Goal: Task Accomplishment & Management: Use online tool/utility

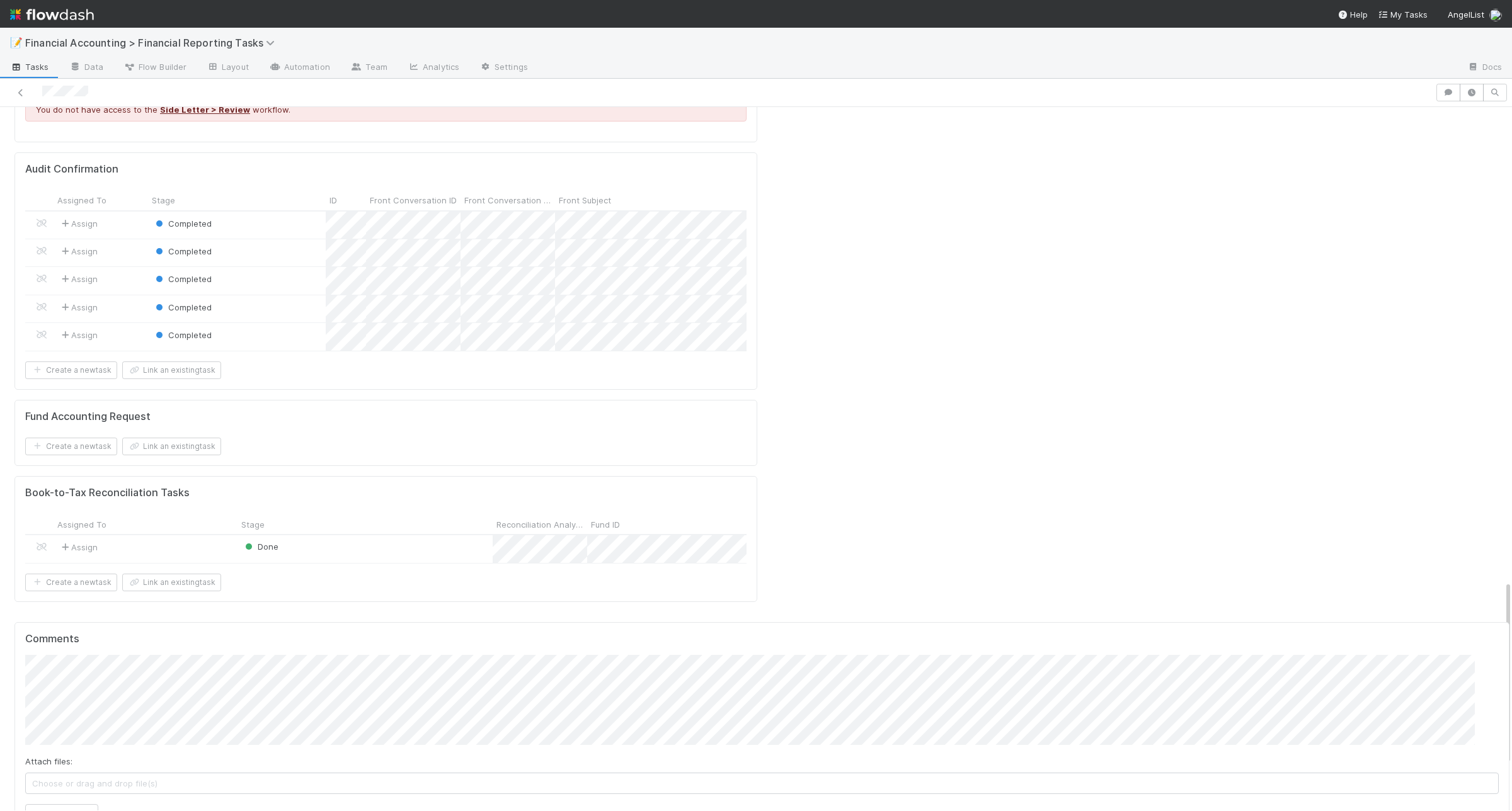
scroll to position [1977, 0]
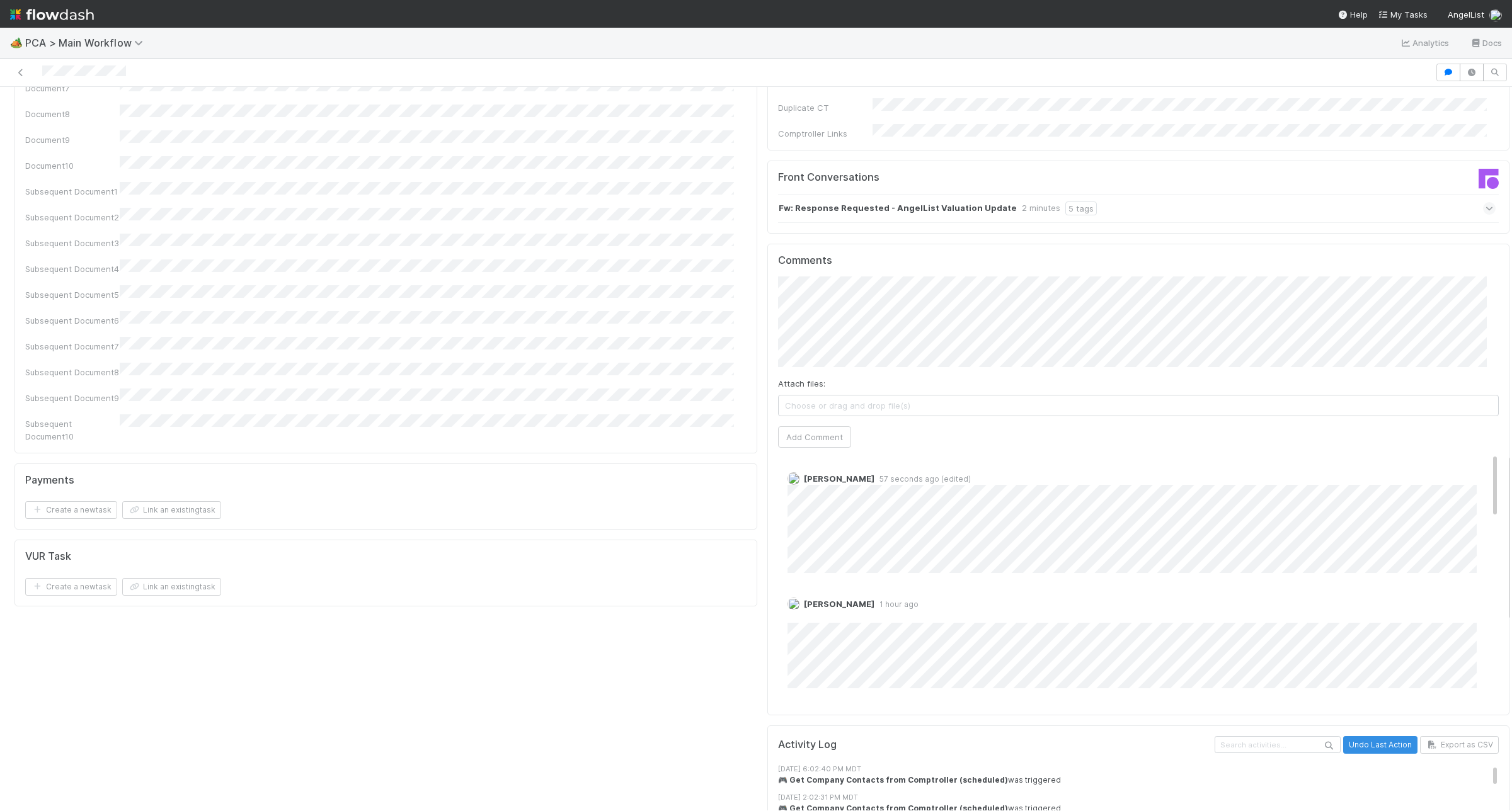
scroll to position [1817, 0]
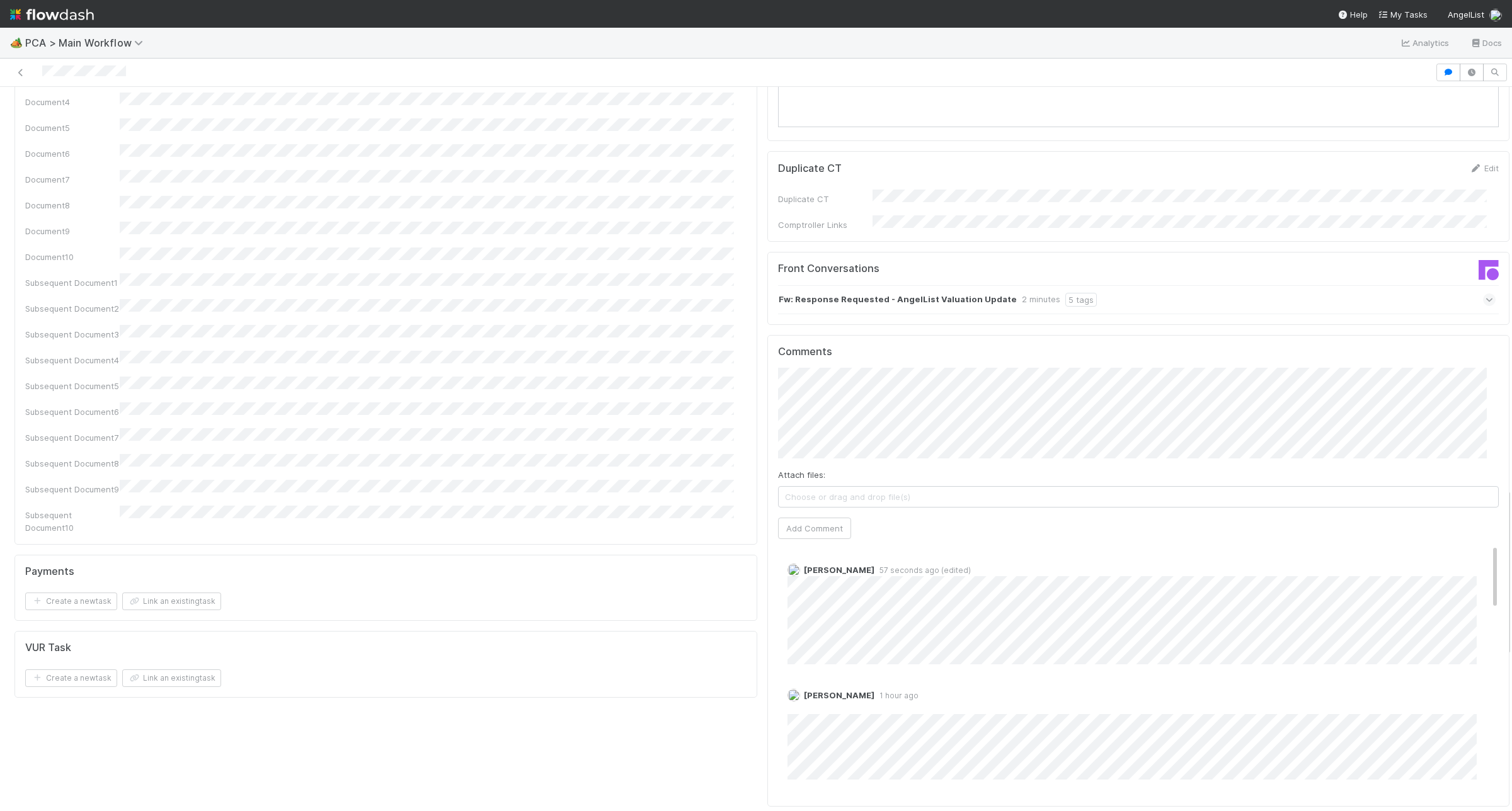
scroll to position [1714, 0]
click at [792, 527] on button "Add Comment" at bounding box center [814, 538] width 73 height 22
click at [649, 706] on div "PCA Information Edit Corporation Name Startup Name Corporation ID PCA Type Tran…" at bounding box center [386, 15] width 753 height 3210
click at [797, 679] on link "Edit" at bounding box center [804, 684] width 15 height 10
